Goal: Navigation & Orientation: Find specific page/section

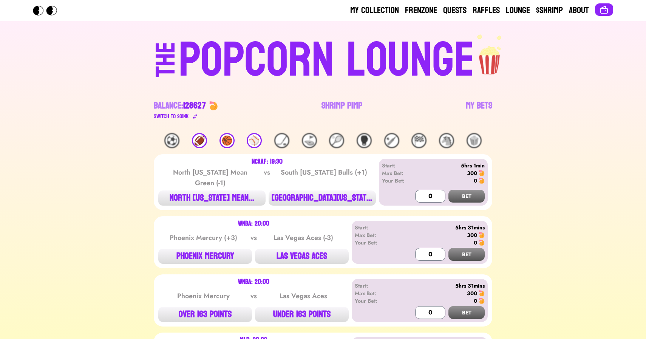
click at [54, 79] on div "My Collection Frenzone Quests Raffles Lounge $Shrimp About THE POPCORN LOUNGE B…" at bounding box center [323, 300] width 646 height 600
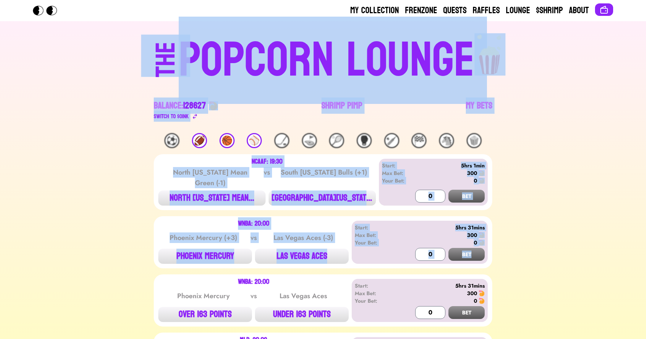
drag, startPoint x: 65, startPoint y: 77, endPoint x: 501, endPoint y: 260, distance: 473.2
click at [501, 260] on div "My Collection Frenzone Quests Raffles Lounge $Shrimp About THE POPCORN LOUNGE B…" at bounding box center [323, 300] width 646 height 600
drag, startPoint x: 497, startPoint y: 264, endPoint x: 117, endPoint y: 65, distance: 429.3
click at [117, 65] on div "My Collection Frenzone Quests Raffles Lounge $Shrimp About THE POPCORN LOUNGE B…" at bounding box center [323, 300] width 646 height 600
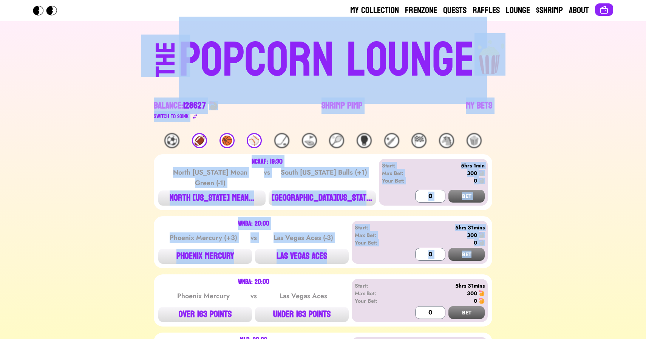
click at [117, 65] on div "THE POPCORN LOUNGE" at bounding box center [323, 58] width 466 height 51
click at [85, 57] on div "THE POPCORN LOUNGE Balance: 128627 Switch to $ OINK Shrimp Pimp My Bets" at bounding box center [323, 77] width 484 height 112
drag, startPoint x: 55, startPoint y: 58, endPoint x: 518, endPoint y: 260, distance: 505.0
click at [518, 260] on div "My Collection Frenzone Quests Raffles Lounge $Shrimp About THE POPCORN LOUNGE B…" at bounding box center [323, 300] width 646 height 600
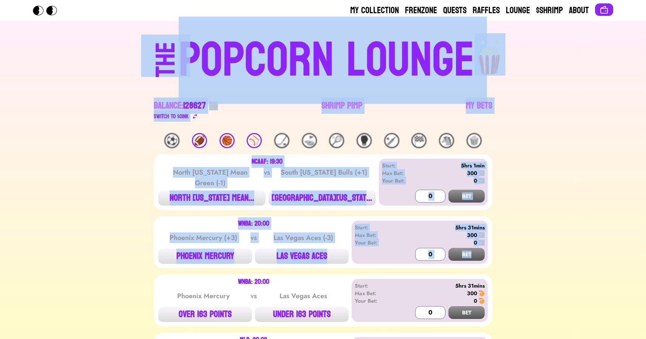
drag, startPoint x: 513, startPoint y: 254, endPoint x: 97, endPoint y: 74, distance: 453.5
click at [97, 74] on div "My Collection Frenzone Quests Raffles Lounge $Shrimp About THE POPCORN LOUNGE B…" at bounding box center [323, 300] width 646 height 600
click at [97, 74] on div "THE POPCORN LOUNGE" at bounding box center [323, 58] width 466 height 51
click at [89, 60] on div "THE POPCORN LOUNGE Balance: 128627 Switch to $ OINK Shrimp Pimp My Bets" at bounding box center [323, 77] width 484 height 112
